Goal: Information Seeking & Learning: Learn about a topic

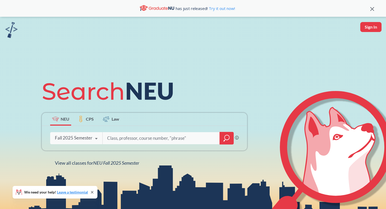
click at [117, 138] on input "search" at bounding box center [161, 138] width 109 height 11
type input "pysch"
click at [228, 137] on icon "magnifying glass" at bounding box center [226, 138] width 6 height 7
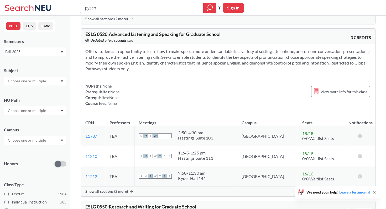
scroll to position [1263, 0]
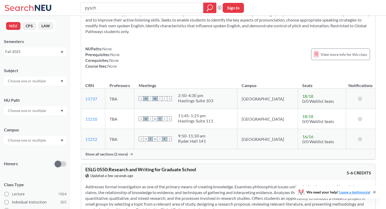
click at [148, 9] on input "pysch" at bounding box center [141, 7] width 115 height 9
type input "pyschology"
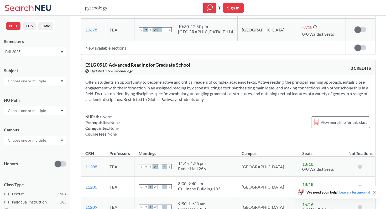
scroll to position [1242, 0]
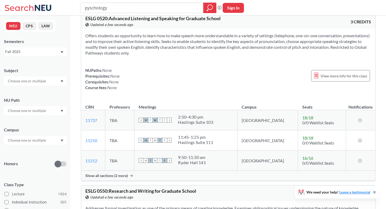
type input "pysch"
